Goal: Navigation & Orientation: Go to known website

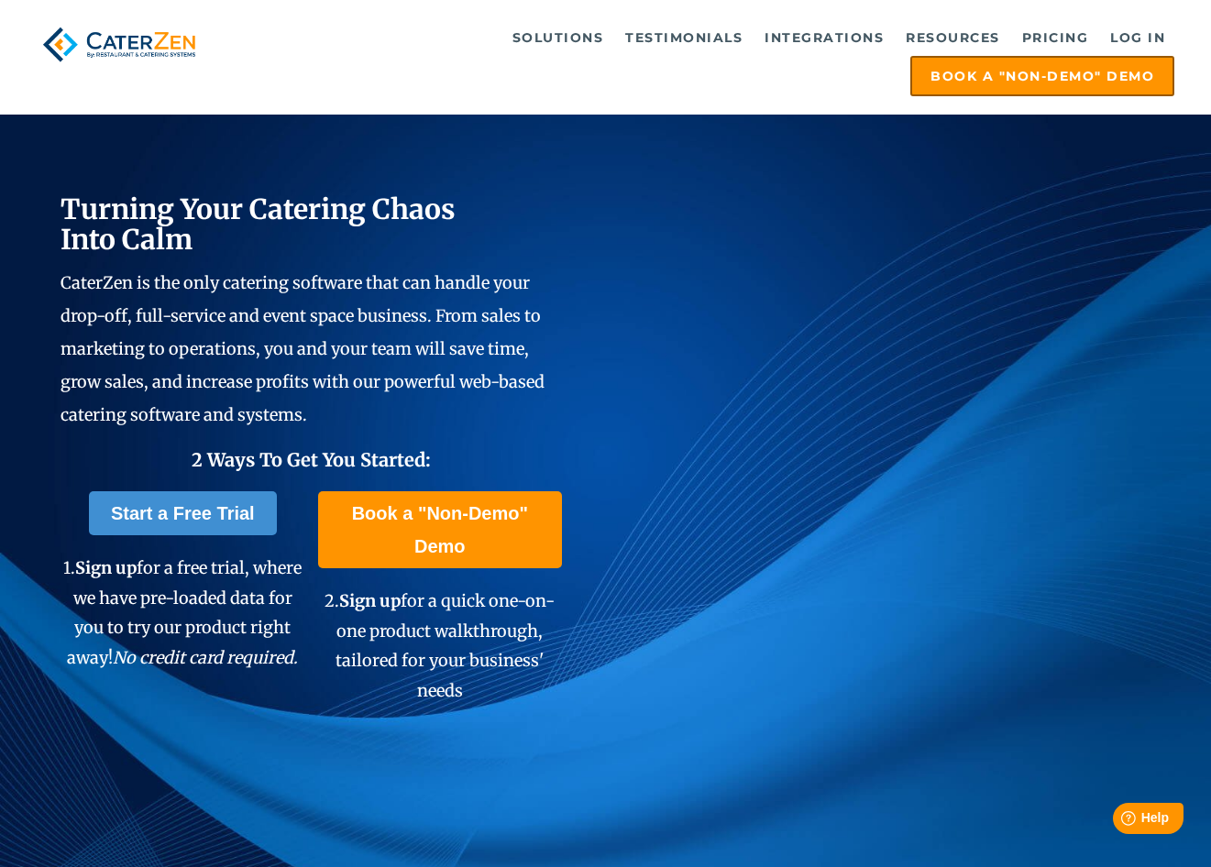
click at [154, 49] on img at bounding box center [119, 44] width 165 height 50
